Goal: Browse casually

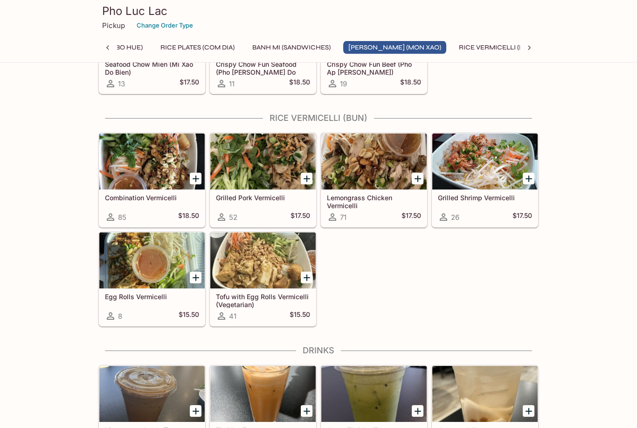
scroll to position [1257, 0]
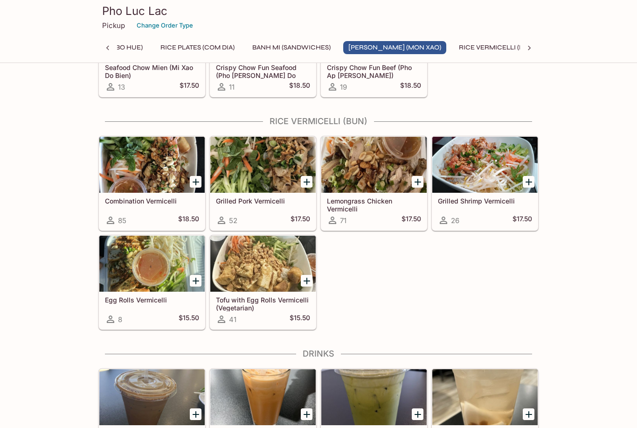
click at [383, 177] on div at bounding box center [373, 165] width 105 height 56
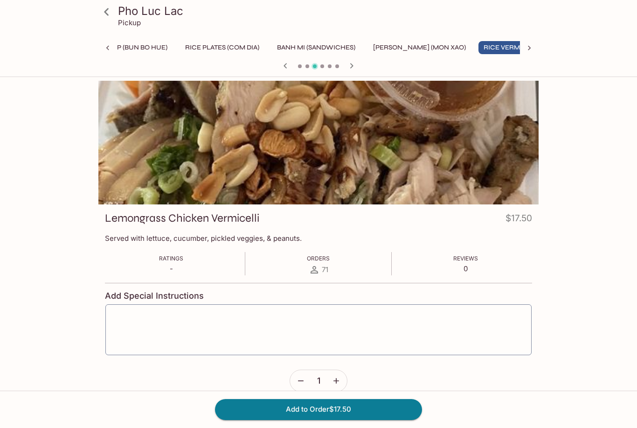
scroll to position [0, 309]
click at [499, 47] on button "Rice Vermicelli (Bun)" at bounding box center [497, 47] width 87 height 13
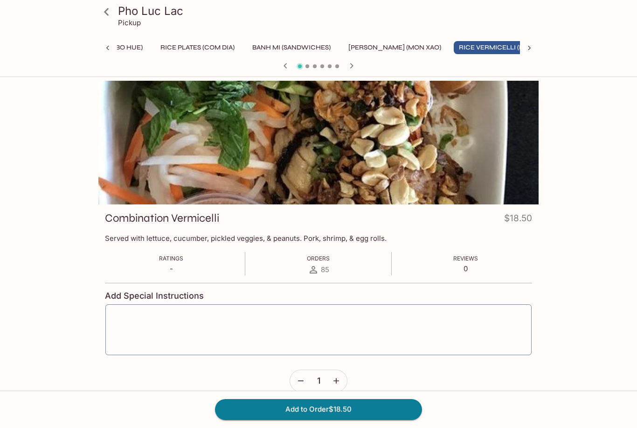
click at [134, 13] on h3 "Pho Luc Lac" at bounding box center [326, 11] width 417 height 14
click at [104, 16] on icon at bounding box center [106, 12] width 16 height 16
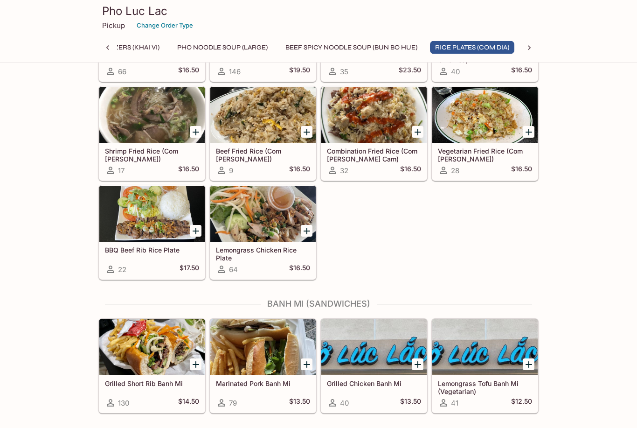
scroll to position [709, 0]
click at [291, 377] on div "Marinated Pork Banh Mi 79 $13.50" at bounding box center [262, 393] width 105 height 37
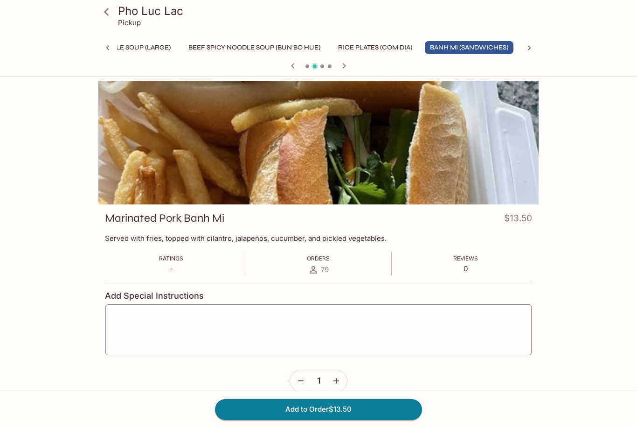
click at [393, 183] on div at bounding box center [318, 143] width 440 height 124
click at [110, 14] on icon at bounding box center [106, 12] width 16 height 16
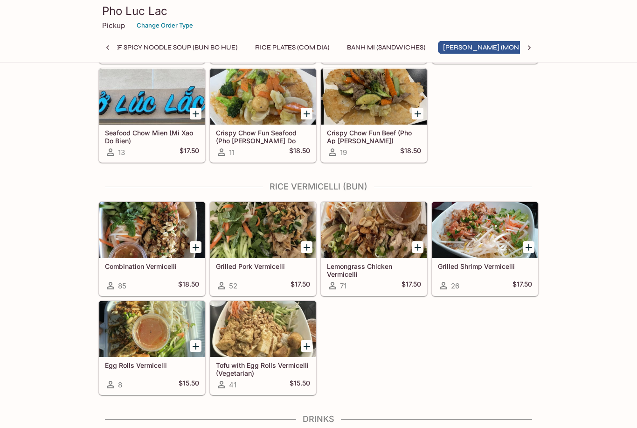
scroll to position [1192, 0]
click at [152, 340] on div at bounding box center [151, 329] width 105 height 56
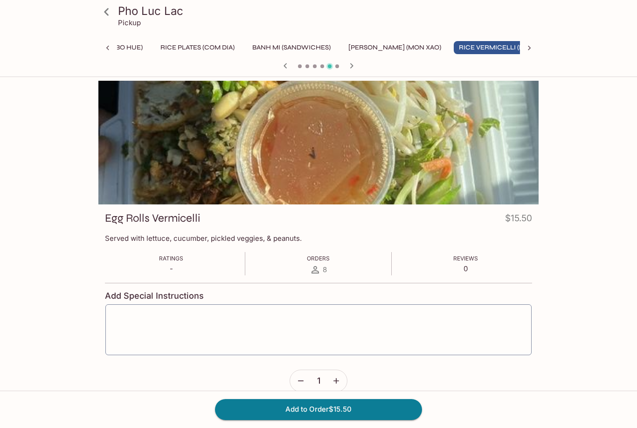
scroll to position [0, 309]
click at [104, 13] on icon at bounding box center [106, 12] width 16 height 16
